Goal: Information Seeking & Learning: Compare options

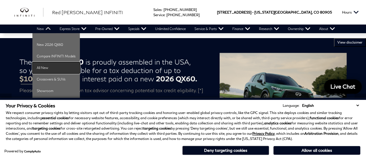
click at [38, 67] on link "All New" at bounding box center [55, 68] width 47 height 12
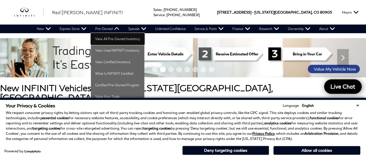
click at [111, 40] on link "View All Pre-Owned Inventory" at bounding box center [118, 39] width 54 height 12
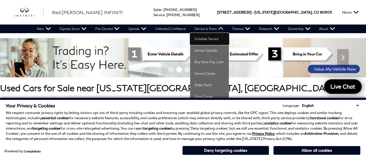
drag, startPoint x: 212, startPoint y: 40, endPoint x: 207, endPoint y: 35, distance: 6.5
click at [212, 40] on link "Schedule Service" at bounding box center [209, 39] width 39 height 12
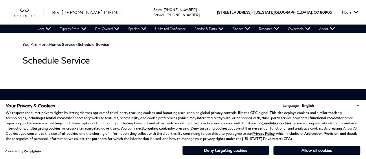
click at [132, 10] on div "Sales : Call sales Phone Number [PHONE_NUMBER] Service : Call service Phone Num…" at bounding box center [183, 12] width 366 height 25
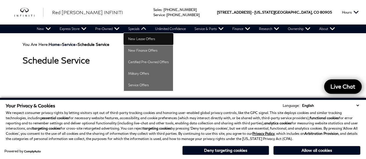
click at [140, 39] on link "New Lease Offers" at bounding box center [148, 39] width 49 height 12
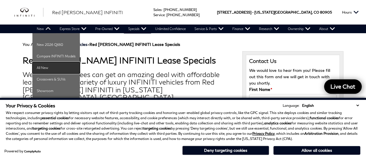
click at [48, 69] on link "All New" at bounding box center [55, 68] width 47 height 12
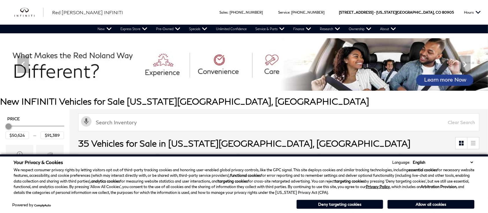
drag, startPoint x: 0, startPoint y: 0, endPoint x: 322, endPoint y: 199, distance: 378.8
click at [317, 159] on button "Deny targeting cookies" at bounding box center [339, 203] width 87 height 9
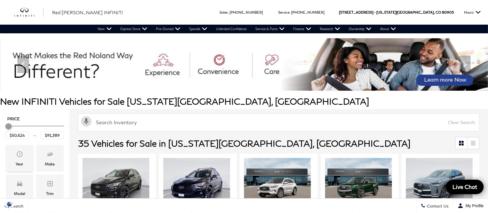
click at [22, 155] on icon "Year" at bounding box center [19, 153] width 7 height 7
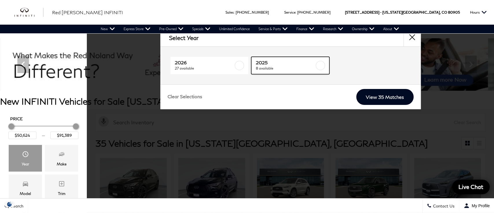
click at [274, 64] on span "2025" at bounding box center [285, 63] width 59 height 6
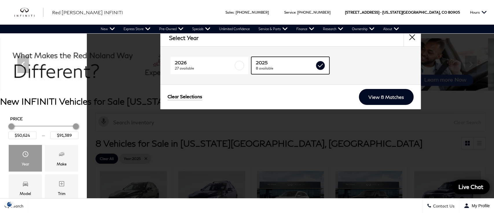
checkbox input "true"
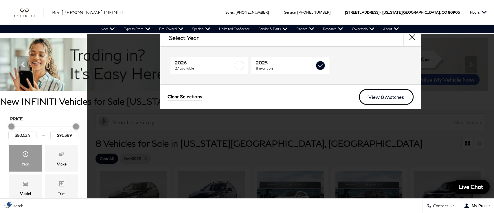
click at [366, 96] on link "View 8 Matches" at bounding box center [386, 97] width 55 height 16
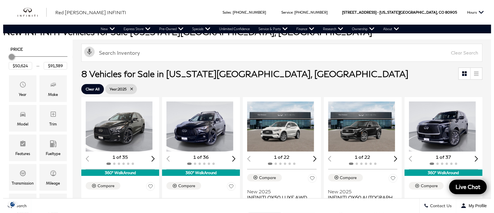
scroll to position [77, 0]
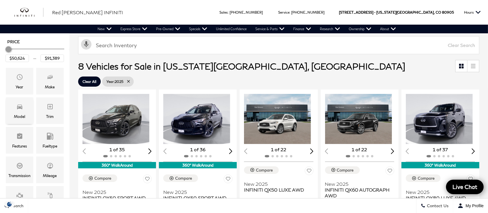
click at [25, 117] on div "Model" at bounding box center [19, 116] width 11 height 6
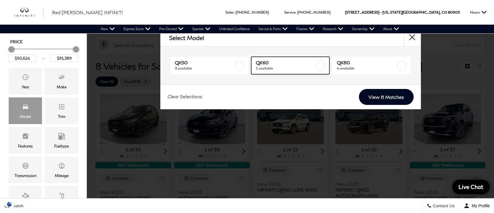
click at [306, 67] on span "1 available" at bounding box center [285, 68] width 59 height 6
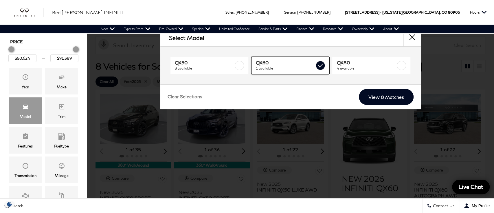
type input "$70,239"
checkbox input "true"
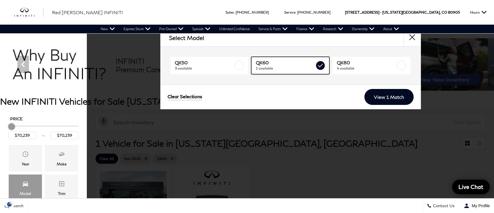
click at [295, 68] on span "1 available" at bounding box center [285, 68] width 59 height 6
type input "$50,624"
type input "$91,389"
checkbox input "false"
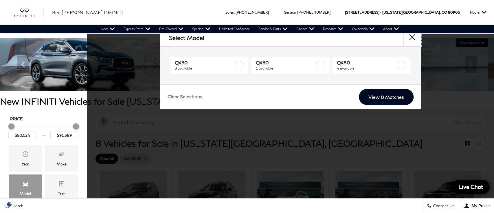
click at [366, 41] on button "close" at bounding box center [411, 37] width 17 height 17
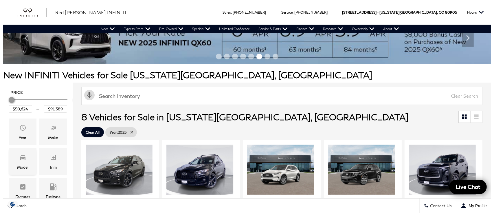
scroll to position [38, 0]
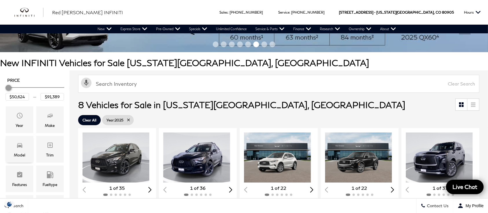
click at [24, 153] on div "Model" at bounding box center [19, 155] width 11 height 6
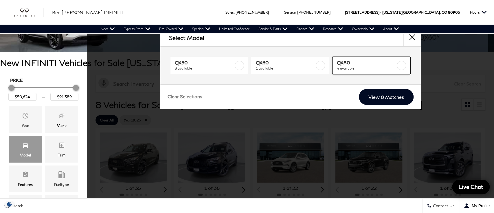
click at [366, 66] on span "4 available" at bounding box center [366, 68] width 59 height 6
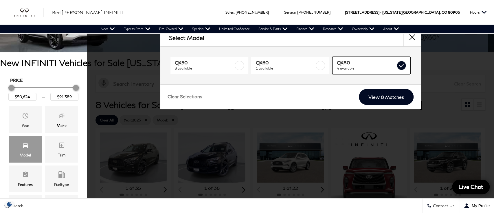
type input "$81,389"
checkbox input "true"
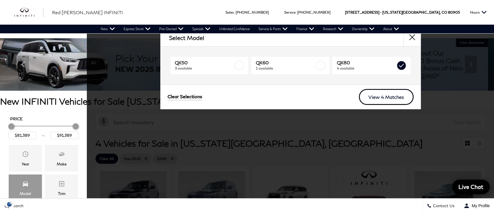
click at [366, 95] on link "View 4 Matches" at bounding box center [386, 97] width 55 height 16
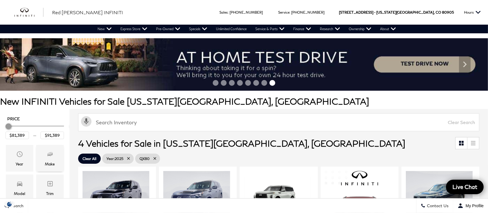
drag, startPoint x: 172, startPoint y: 158, endPoint x: 50, endPoint y: 154, distance: 121.6
click at [156, 158] on icon at bounding box center [154, 158] width 3 height 3
type input "$50,624"
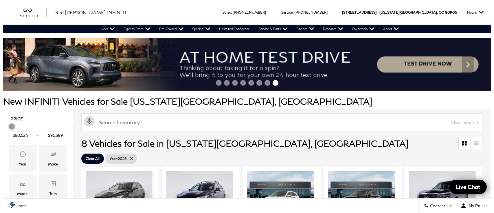
scroll to position [38, 0]
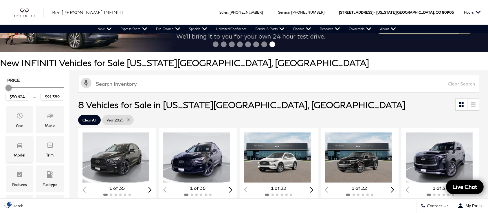
click at [25, 152] on div "Model" at bounding box center [19, 155] width 11 height 6
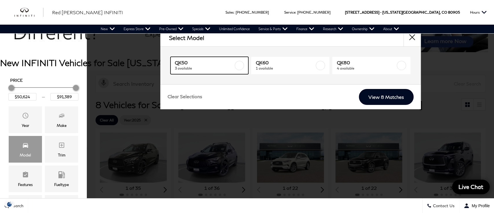
drag, startPoint x: 220, startPoint y: 64, endPoint x: 281, endPoint y: 88, distance: 65.5
click at [220, 64] on span "QX50" at bounding box center [204, 63] width 59 height 6
type input "$54,859"
checkbox input "true"
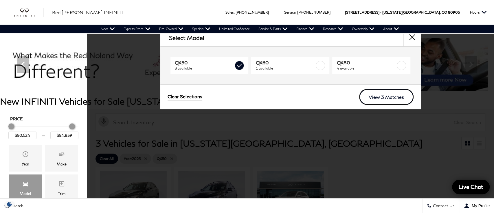
click at [366, 95] on link "View 3 Matches" at bounding box center [386, 97] width 54 height 16
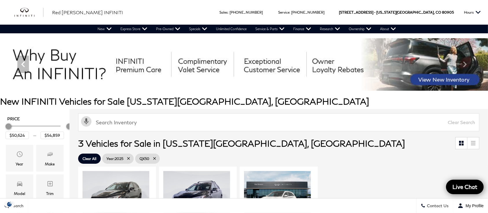
click at [157, 158] on icon at bounding box center [154, 158] width 5 height 5
type input "$91,389"
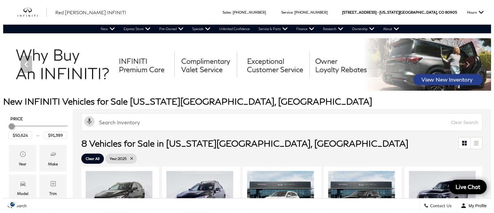
scroll to position [38, 0]
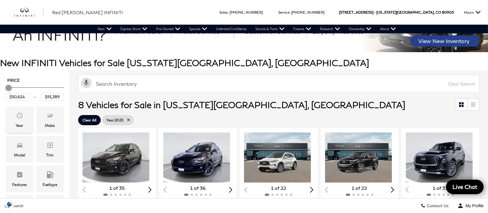
click at [14, 121] on div "Year" at bounding box center [19, 119] width 27 height 27
